Goal: Find specific page/section: Find specific page/section

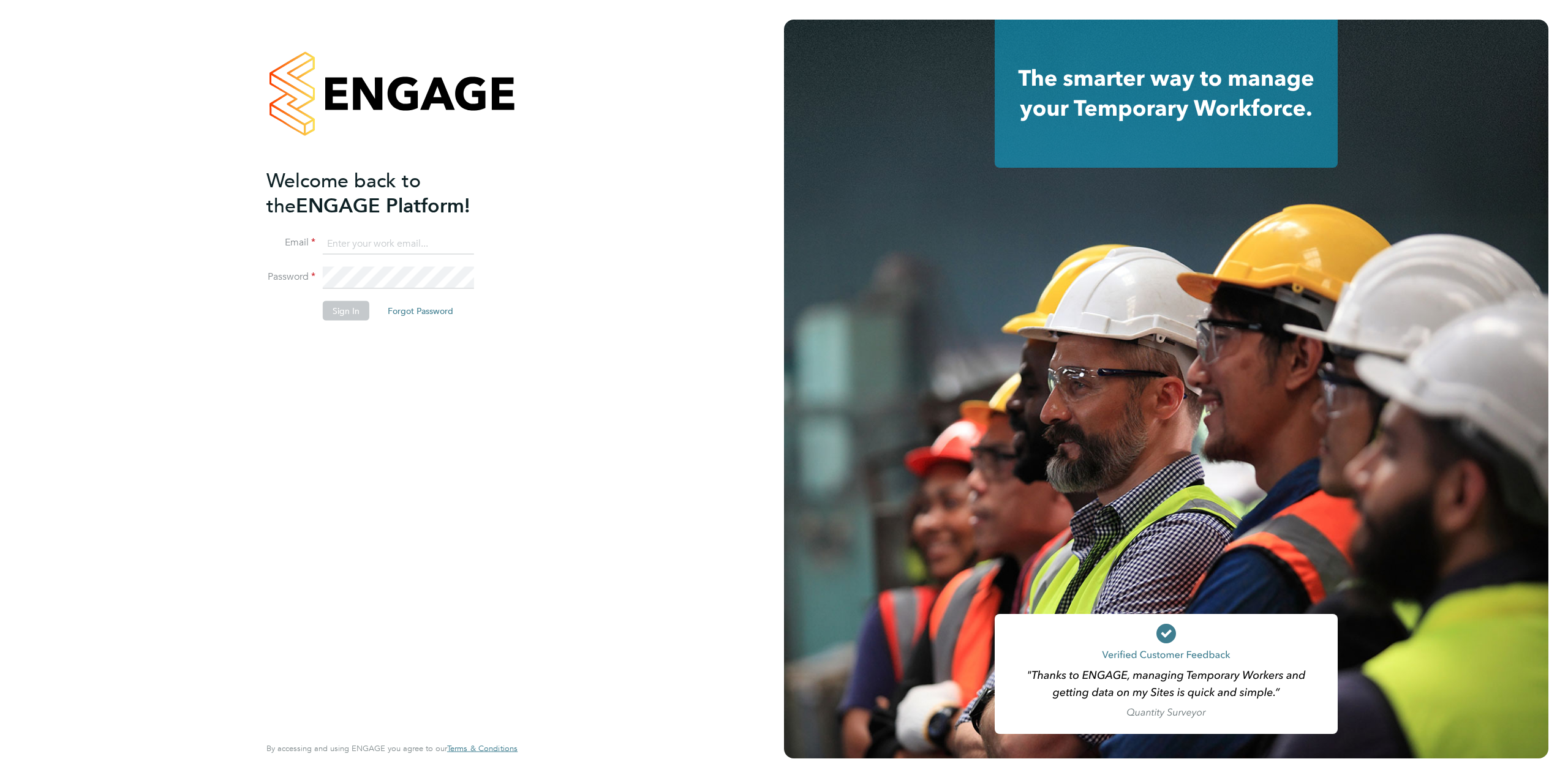
type input "helpdesk@wills-security.co.uk"
click at [335, 311] on button "Sign In" at bounding box center [345, 311] width 46 height 19
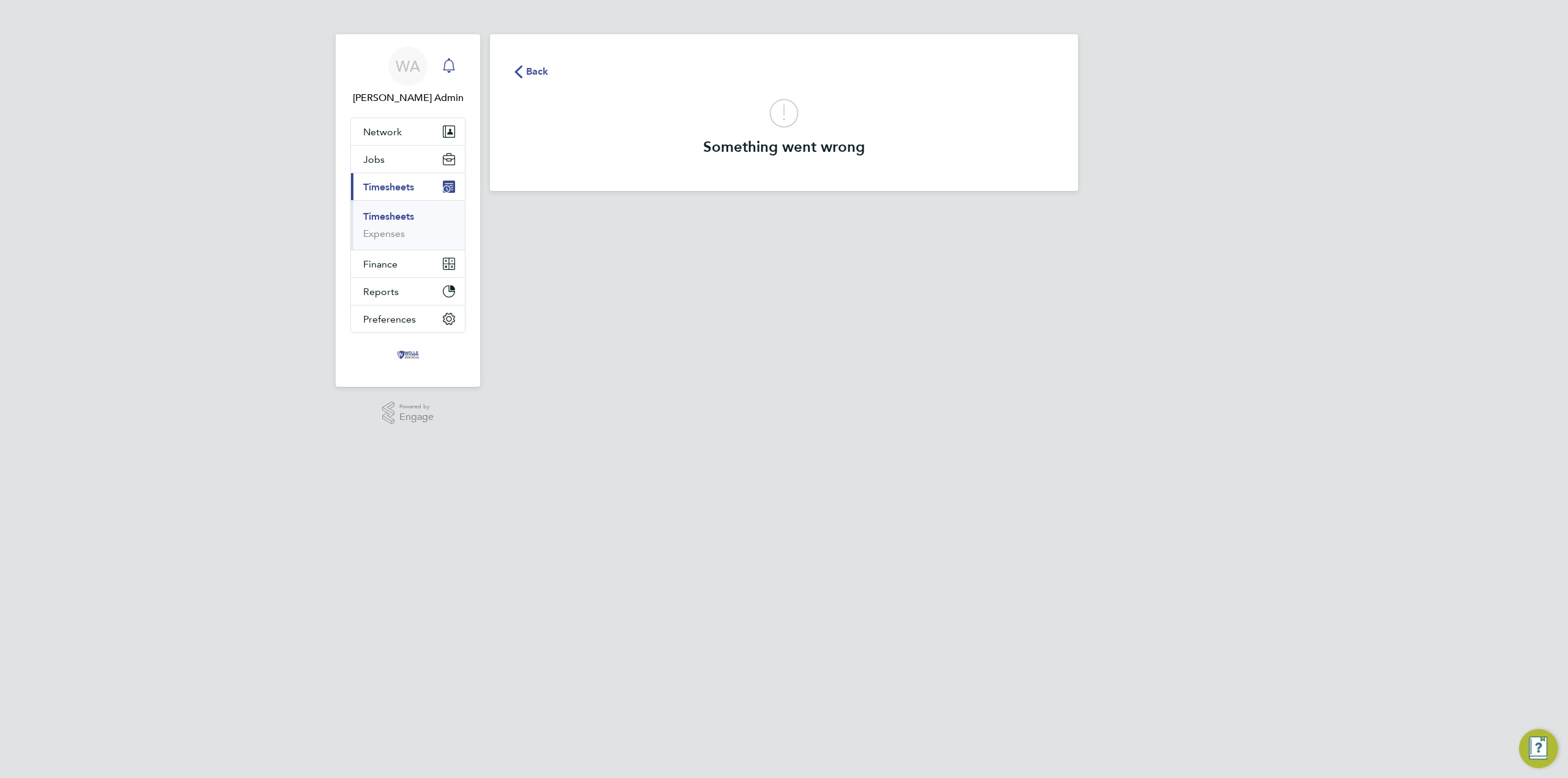
click at [450, 62] on icon "Main navigation" at bounding box center [448, 65] width 15 height 15
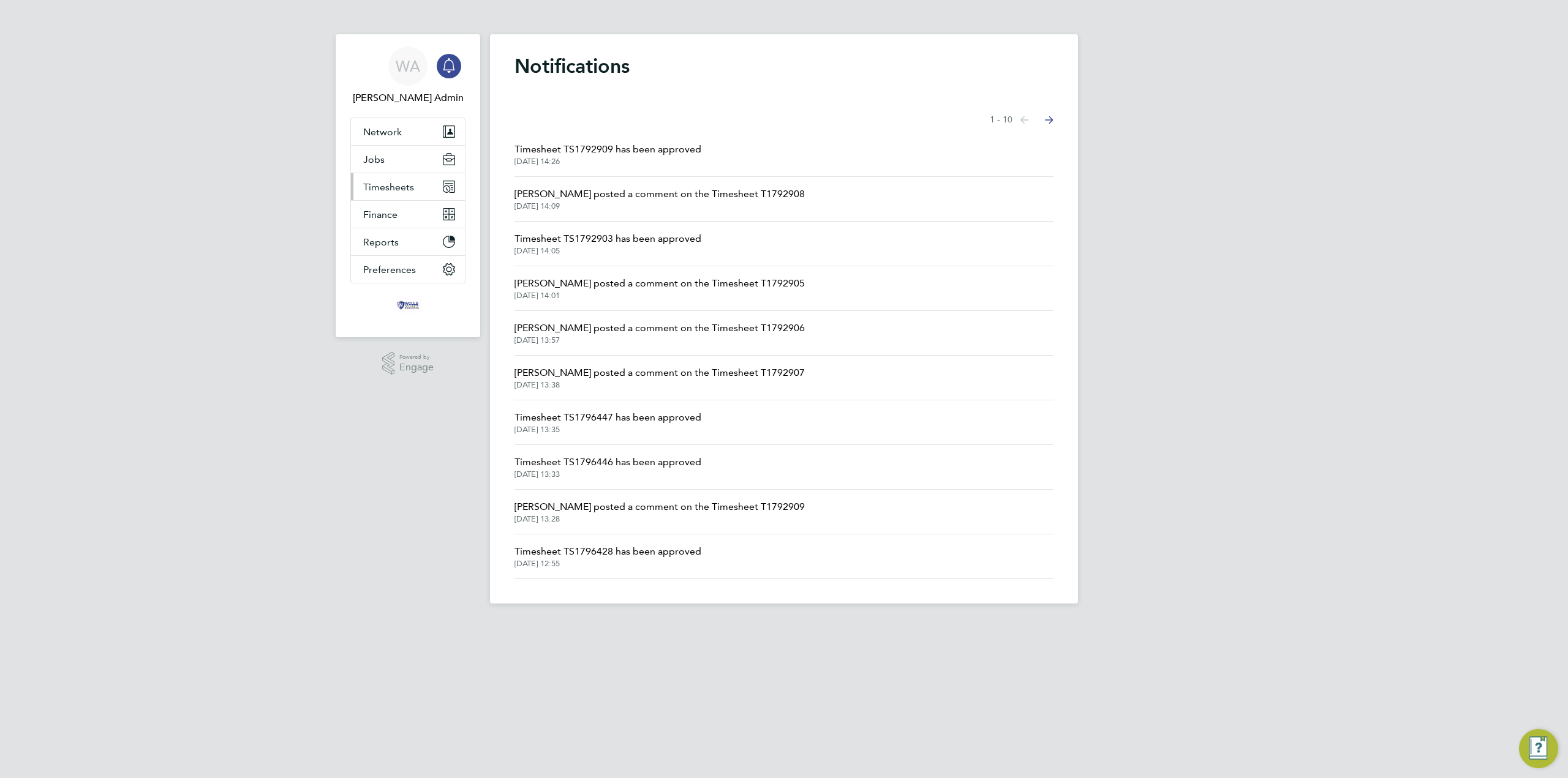
click at [415, 189] on button "Timesheets" at bounding box center [408, 186] width 114 height 27
click at [388, 220] on link "Timesheets" at bounding box center [388, 216] width 51 height 12
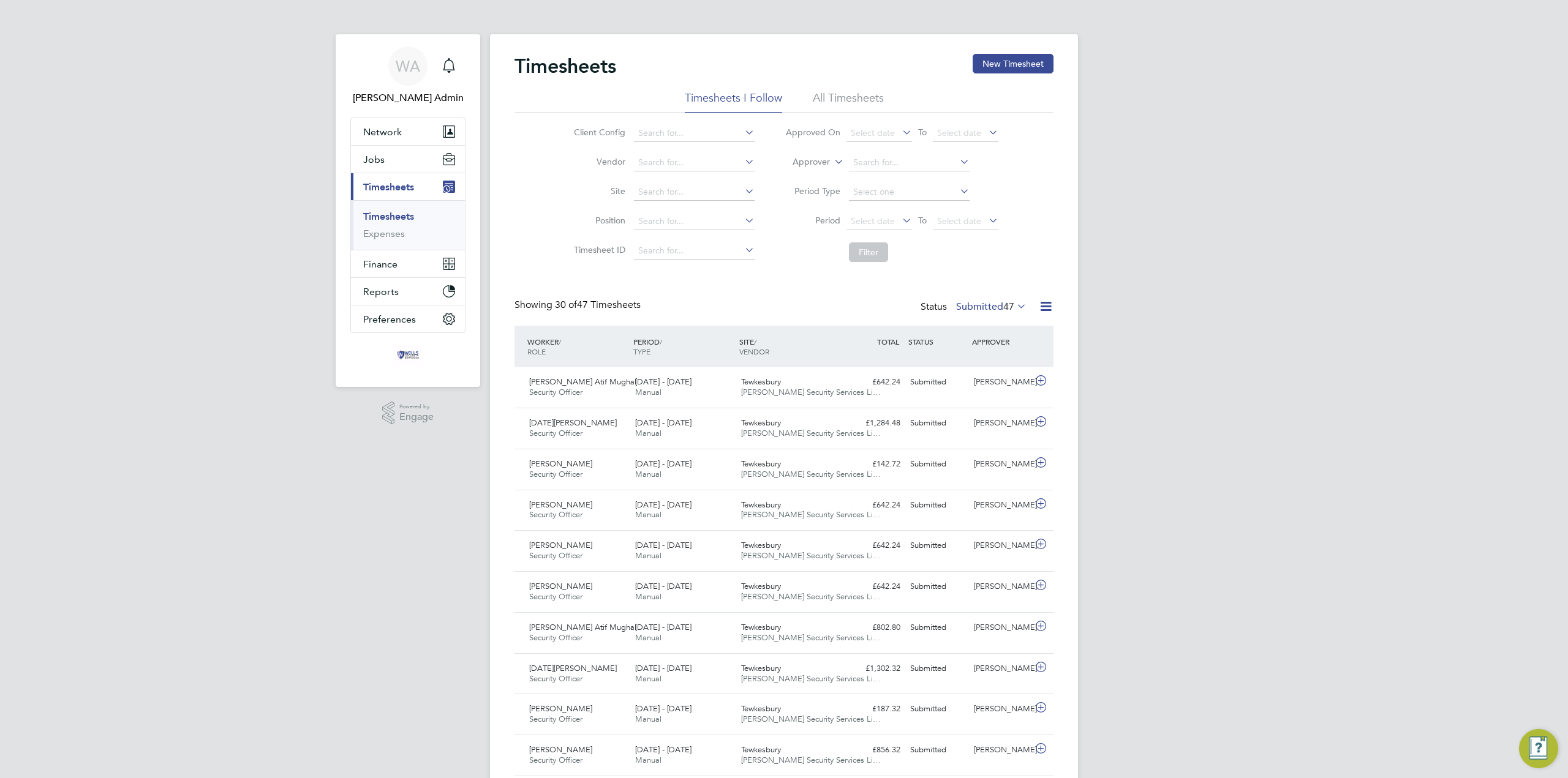
click at [974, 308] on label "Submitted 47" at bounding box center [991, 307] width 71 height 12
